Goal: Purchase product/service

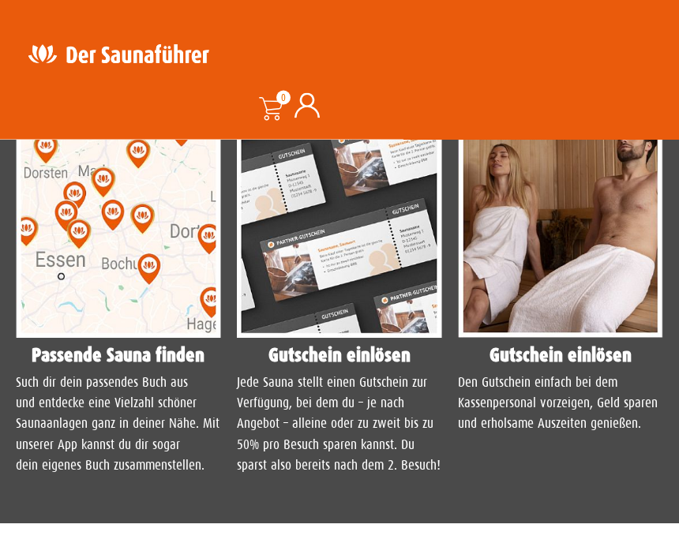
scroll to position [1408, 0]
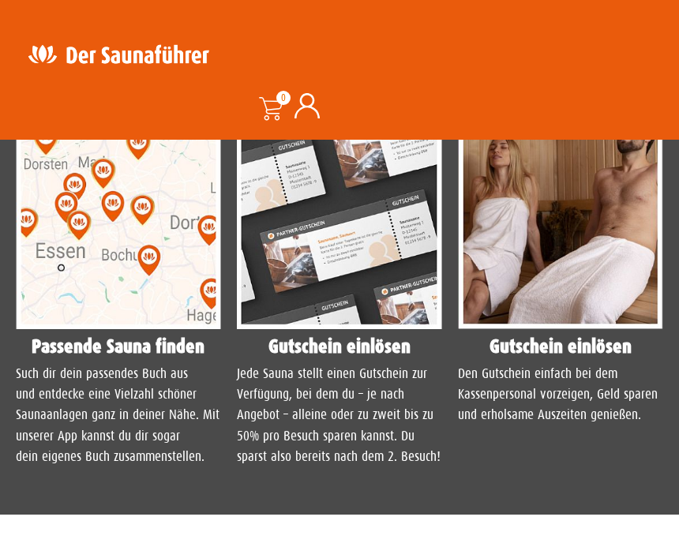
click at [185, 299] on img at bounding box center [118, 201] width 205 height 256
click at [184, 298] on img at bounding box center [118, 201] width 205 height 256
click at [189, 300] on img at bounding box center [118, 201] width 205 height 256
click at [192, 296] on img at bounding box center [118, 201] width 205 height 256
click at [192, 294] on img at bounding box center [118, 201] width 205 height 256
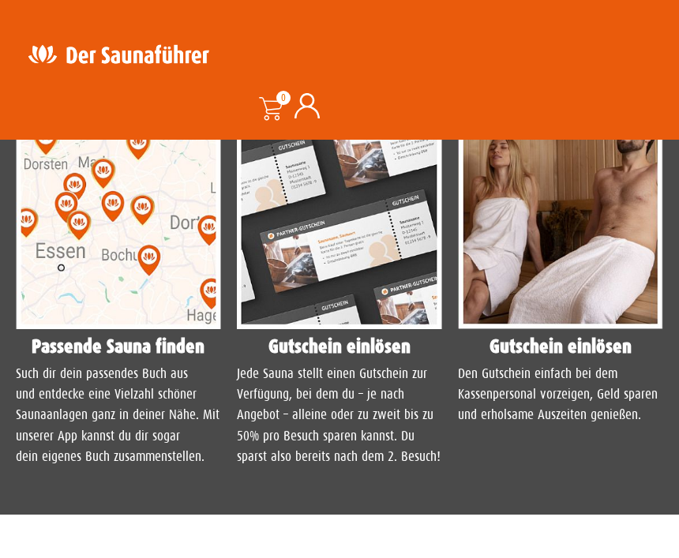
click at [152, 324] on img at bounding box center [118, 201] width 205 height 256
click at [152, 329] on img at bounding box center [118, 201] width 205 height 256
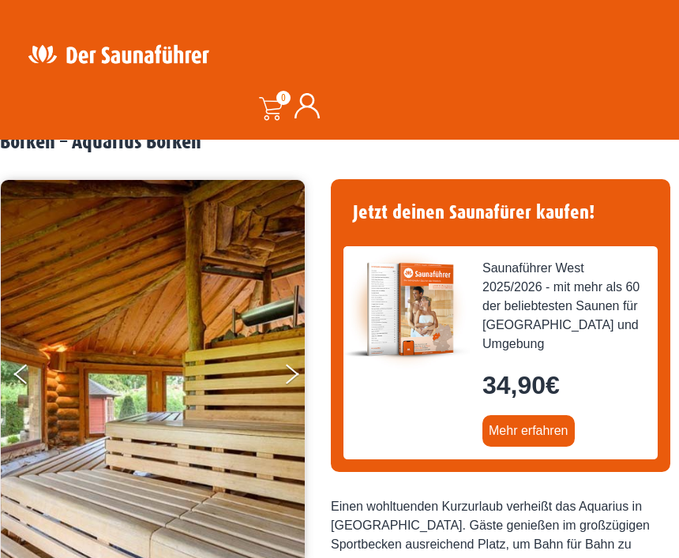
scroll to position [80, 0]
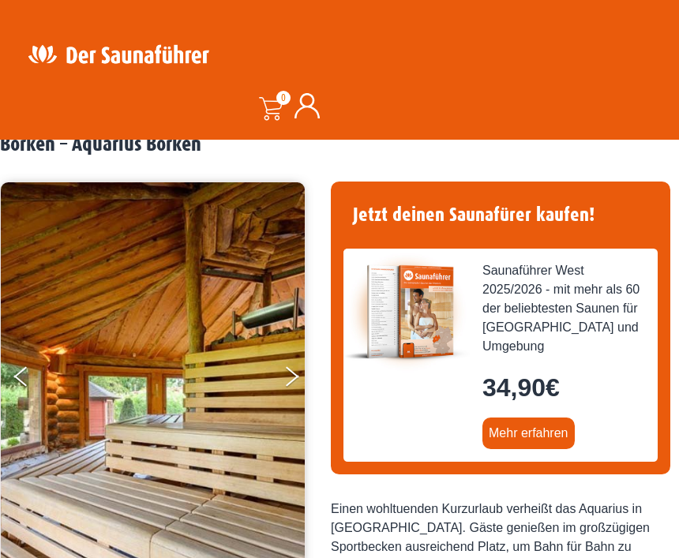
click at [537, 428] on link "Mehr erfahren" at bounding box center [528, 433] width 92 height 32
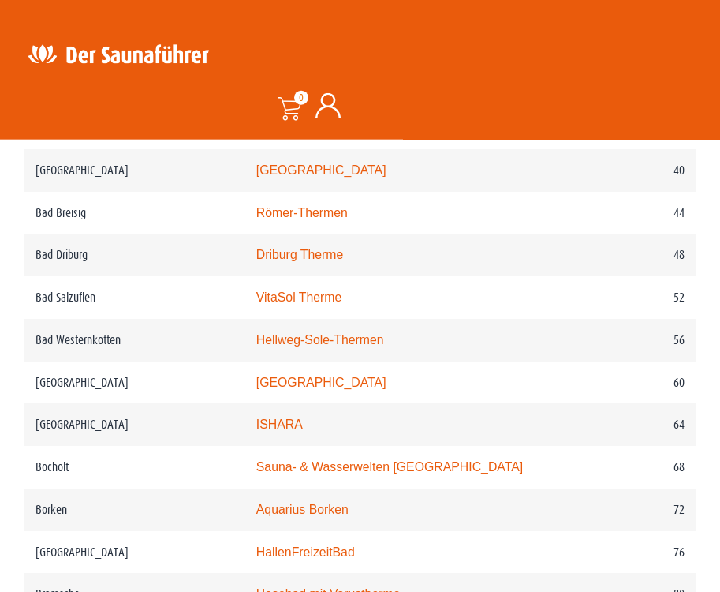
scroll to position [1063, 0]
click at [649, 516] on td "72" at bounding box center [636, 509] width 121 height 43
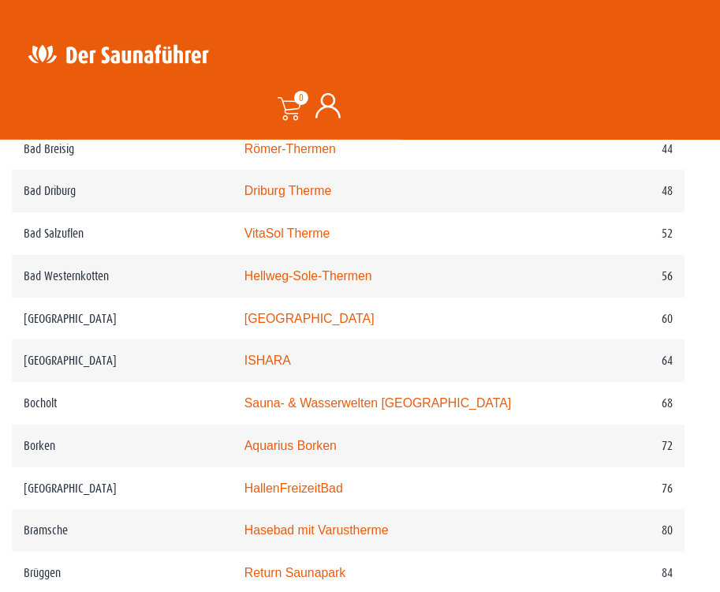
scroll to position [1061, 12]
